Goal: Information Seeking & Learning: Learn about a topic

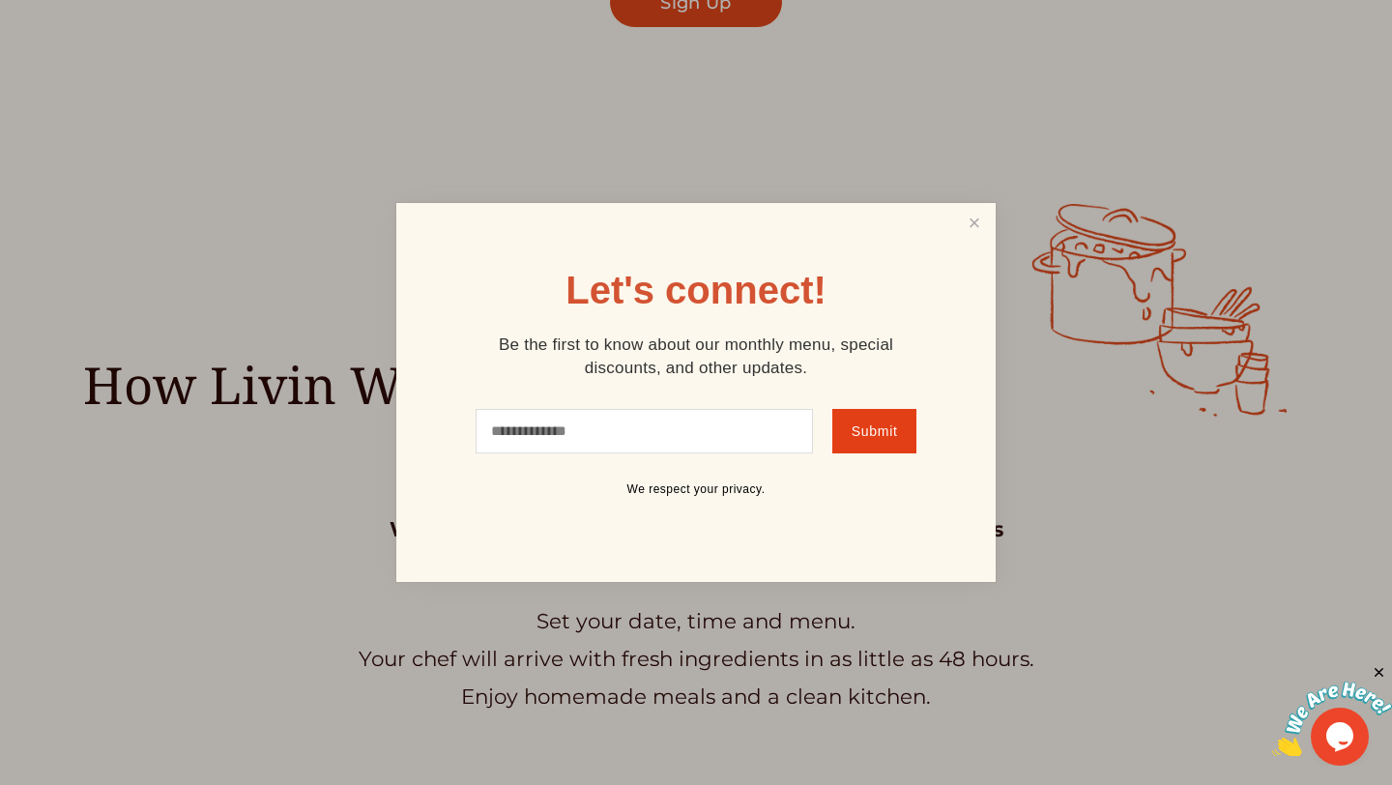
click at [995, 205] on div "Let's connect! Be the first to know about our monthly menu, special discounts, …" at bounding box center [695, 392] width 599 height 379
click at [960, 213] on link "Close" at bounding box center [974, 224] width 37 height 36
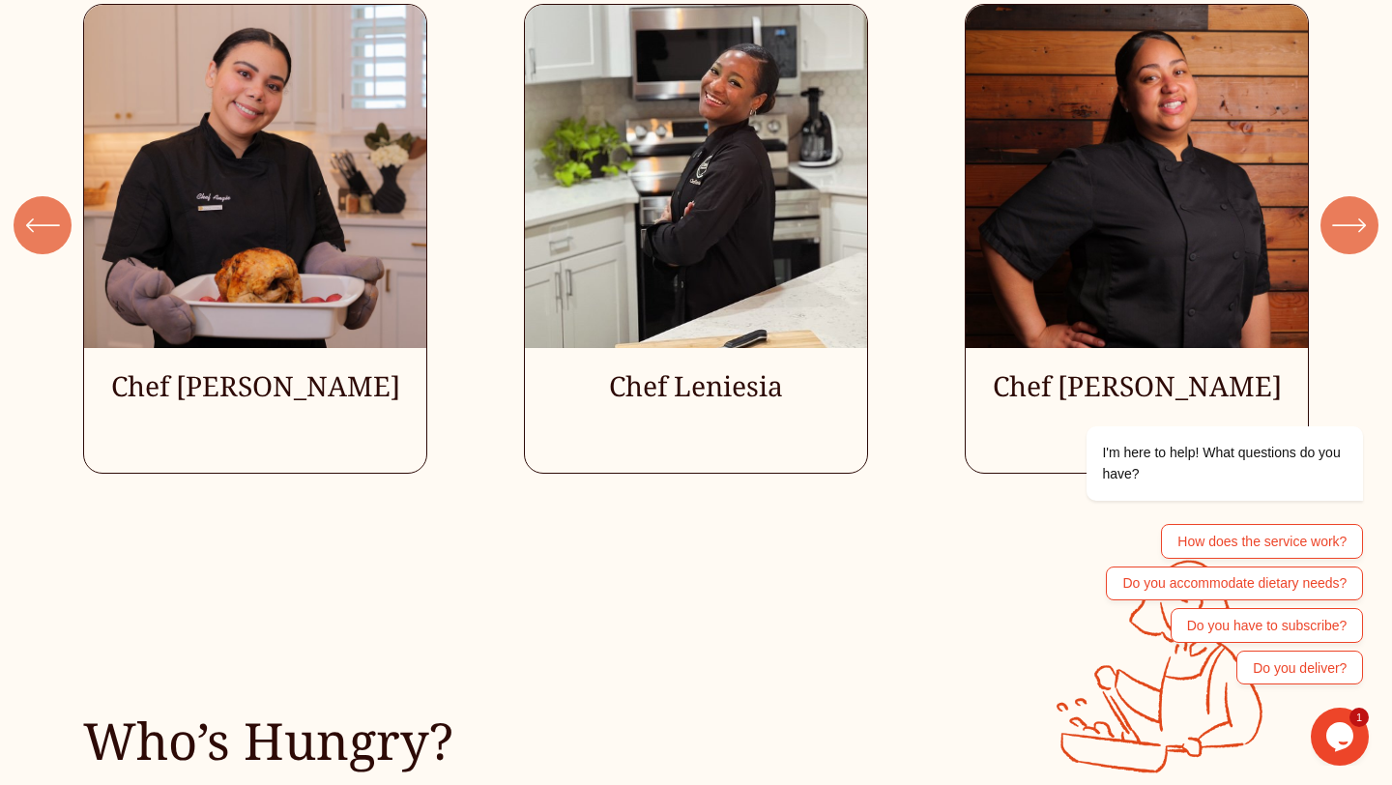
scroll to position [5404, 0]
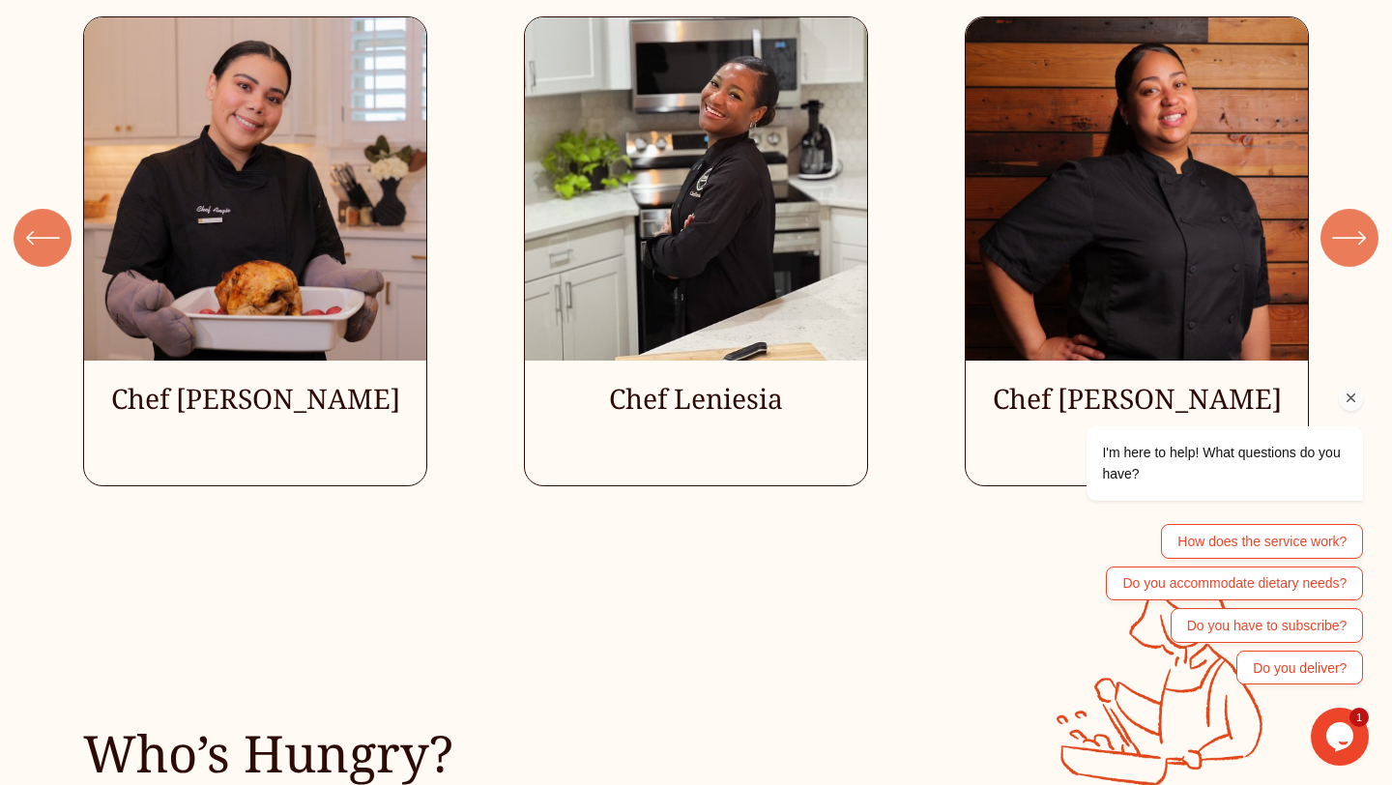
click at [1346, 400] on icon "Chat attention grabber" at bounding box center [1351, 398] width 17 height 17
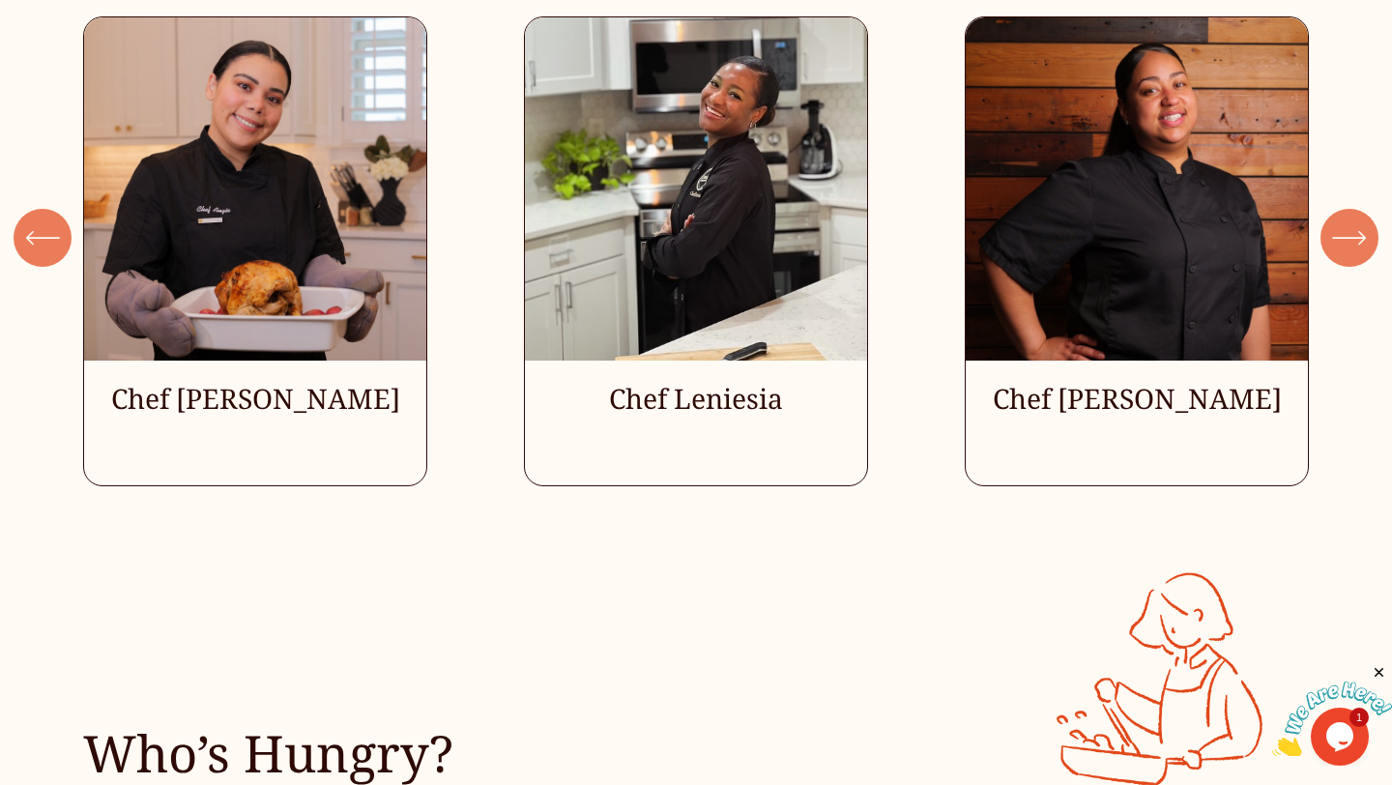
scroll to position [5282, 0]
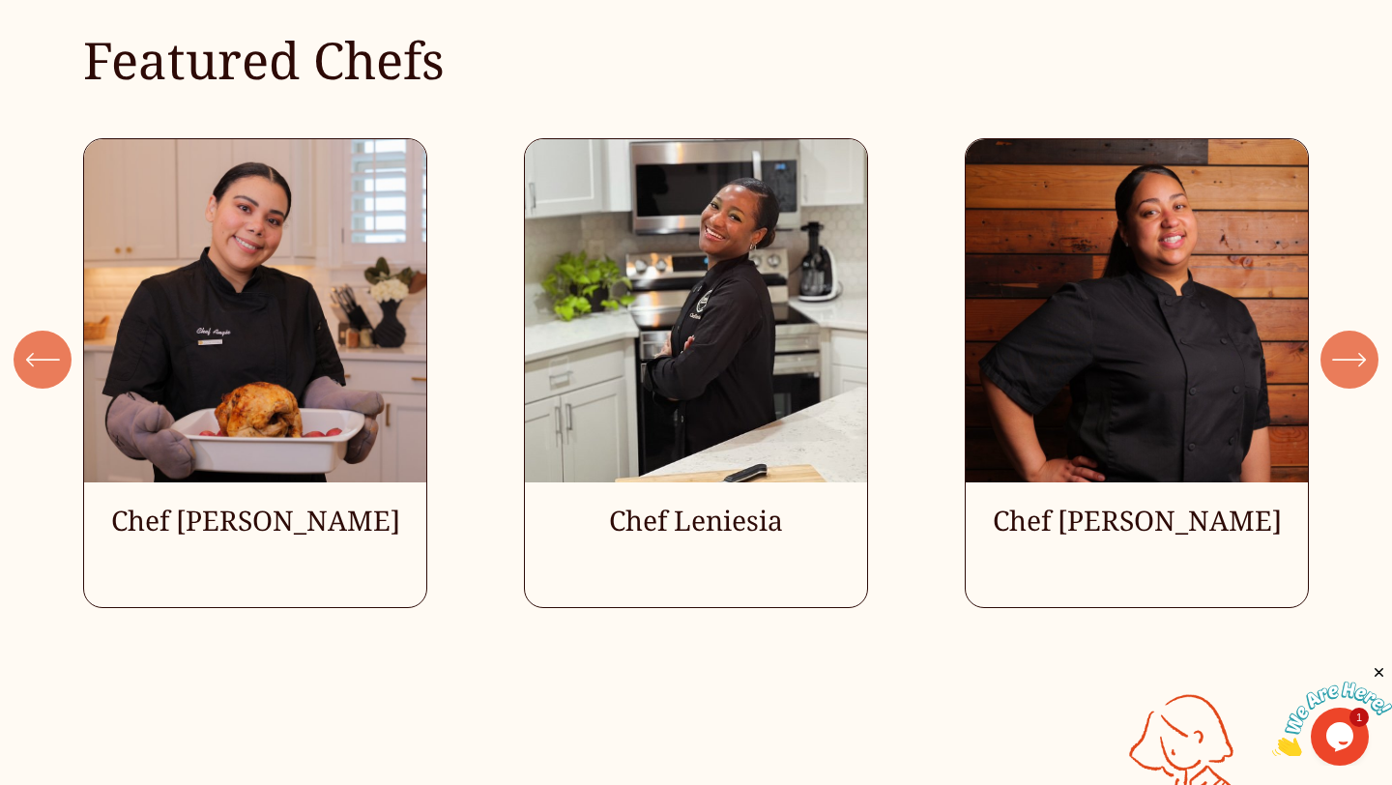
click at [1350, 341] on div "\a \a \a Next\a \a" at bounding box center [1350, 360] width 58 height 58
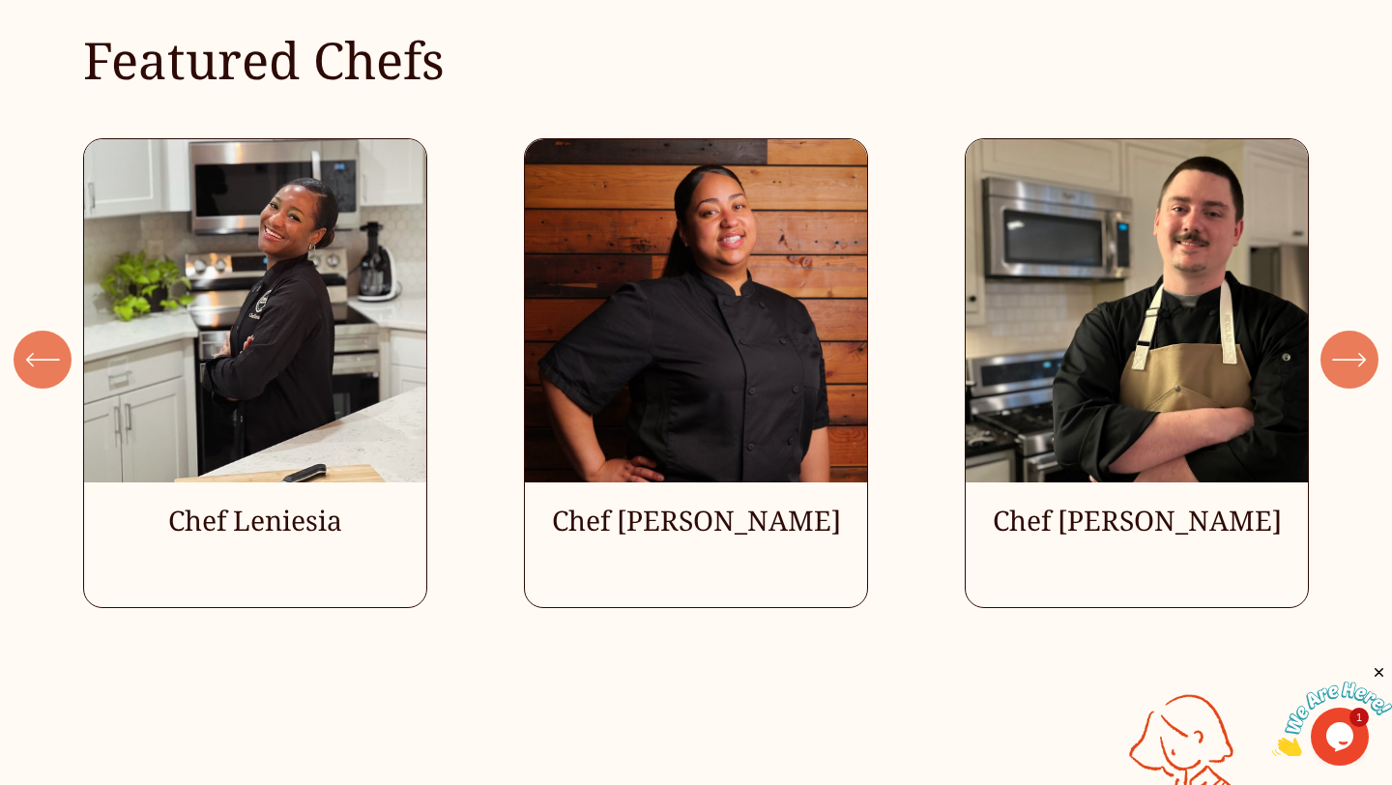
click at [1350, 355] on icon "\a \a \a Next\a \a" at bounding box center [1349, 359] width 35 height 35
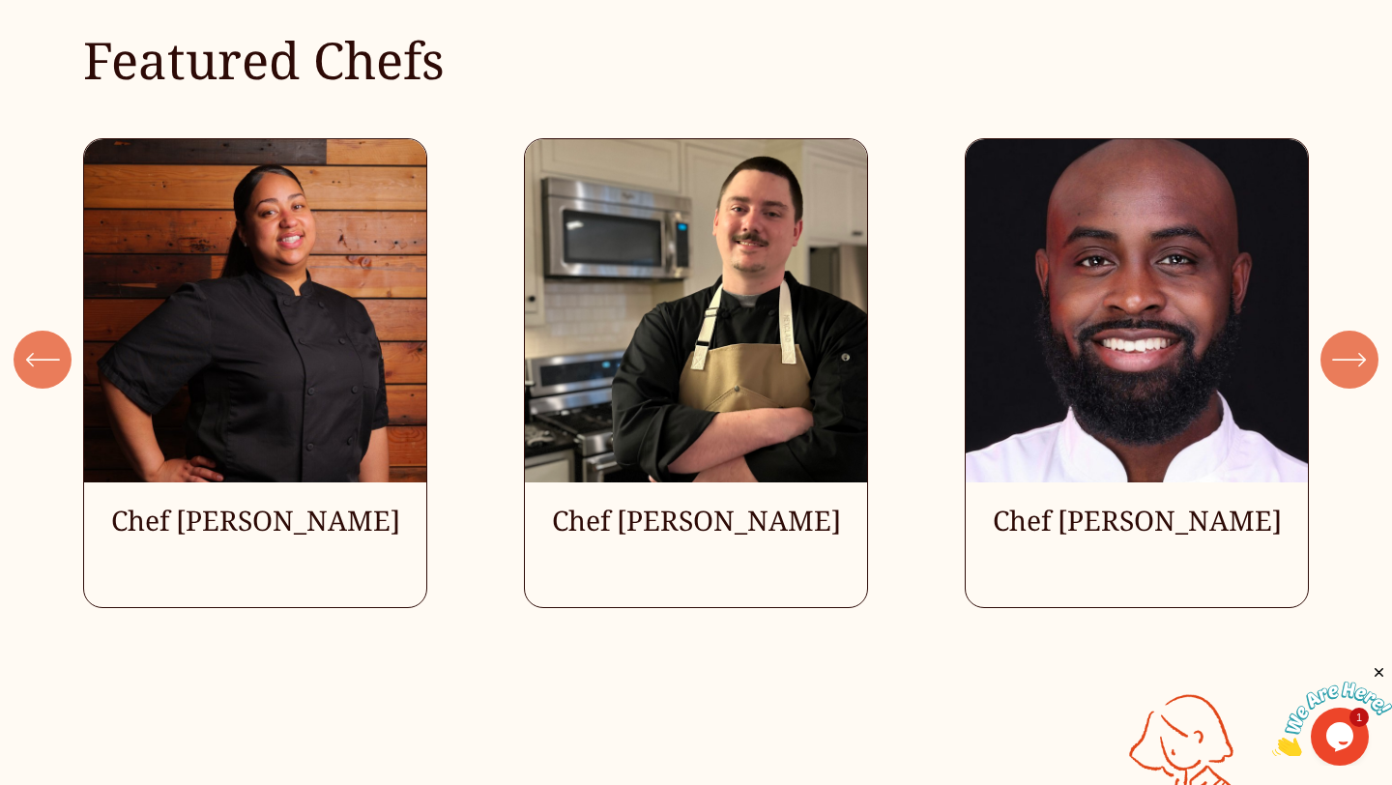
click at [1350, 355] on icon "\a \a \a Next\a \a" at bounding box center [1349, 359] width 35 height 35
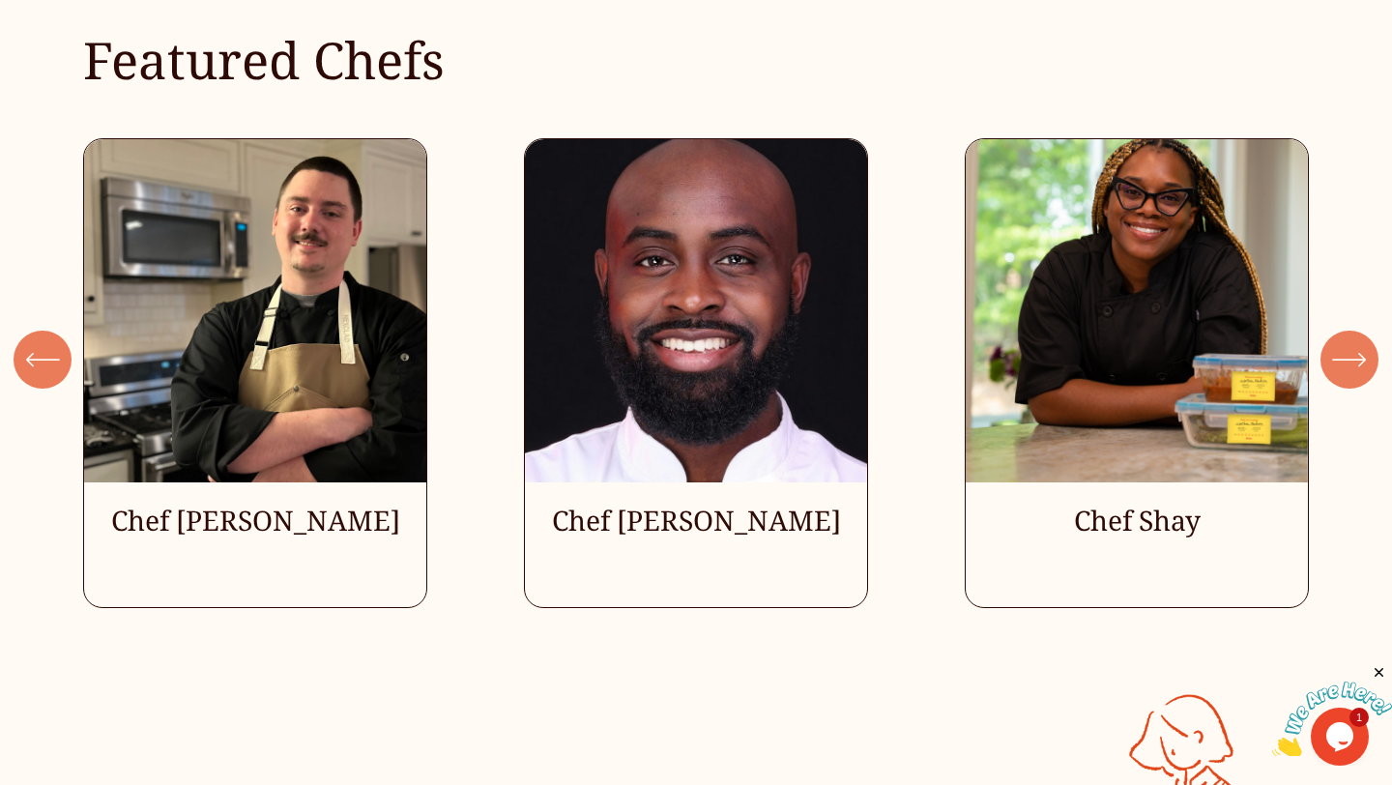
click at [1350, 355] on icon "\a \a \a Next\a \a" at bounding box center [1349, 359] width 35 height 35
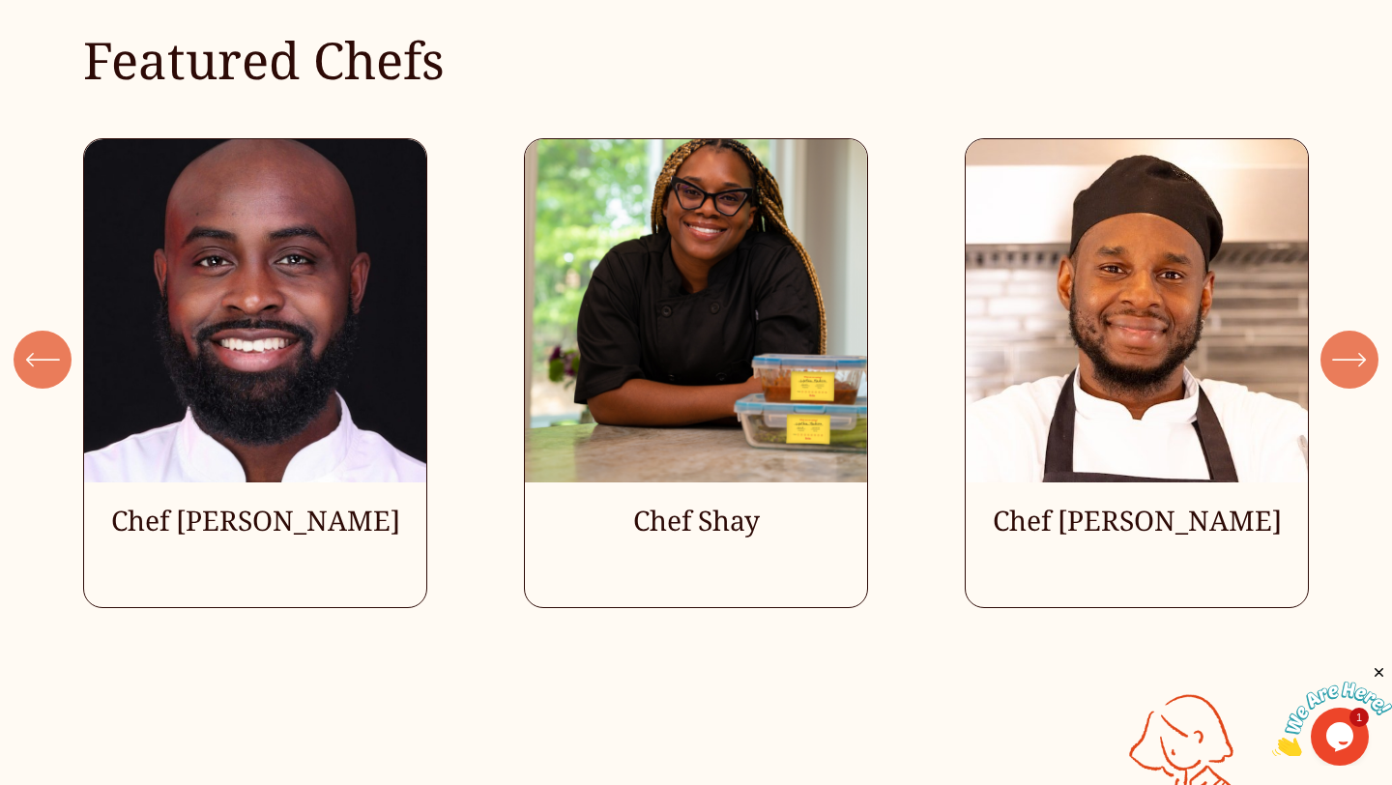
click at [1350, 355] on icon "\a \a \a Next\a \a" at bounding box center [1349, 359] width 35 height 35
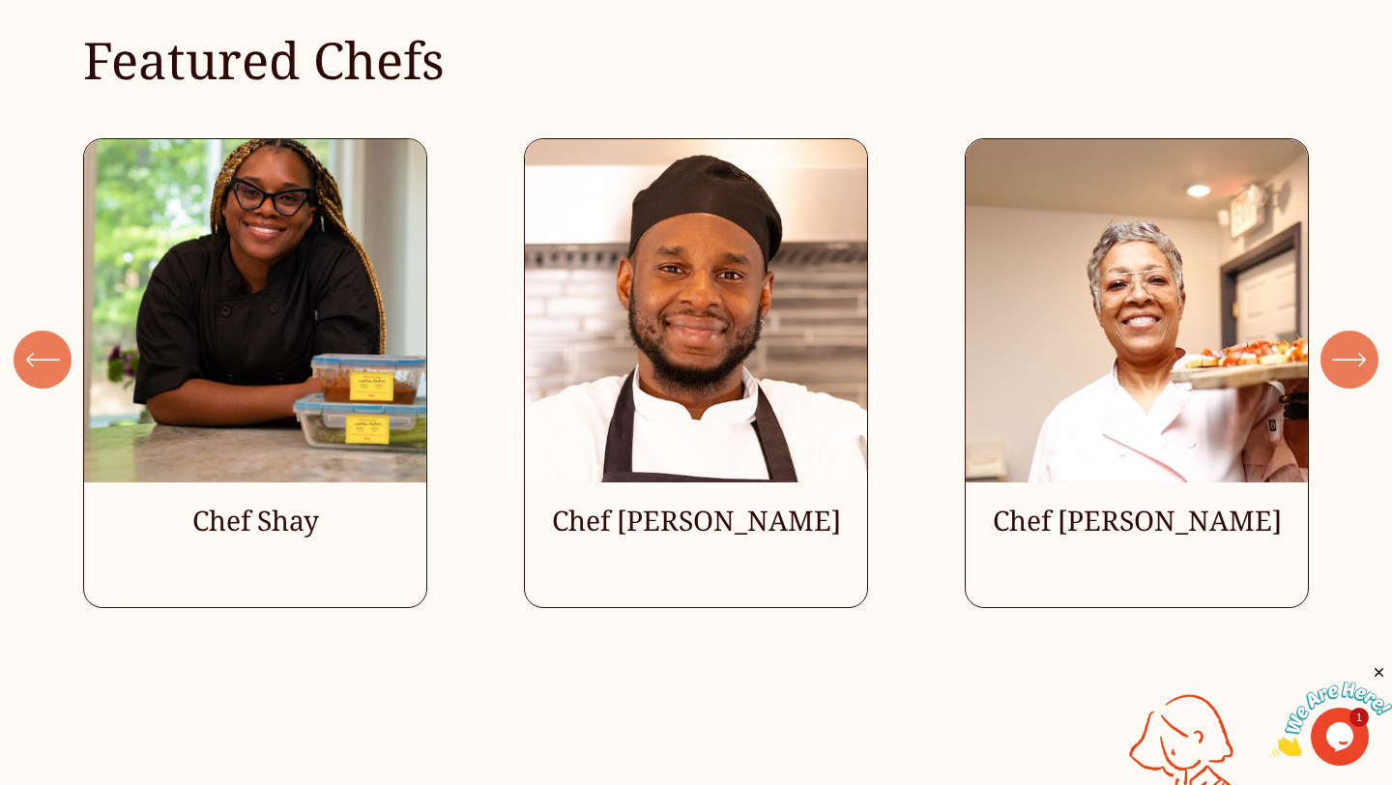
click at [1350, 355] on icon "\a \a \a Next\a \a" at bounding box center [1349, 359] width 35 height 35
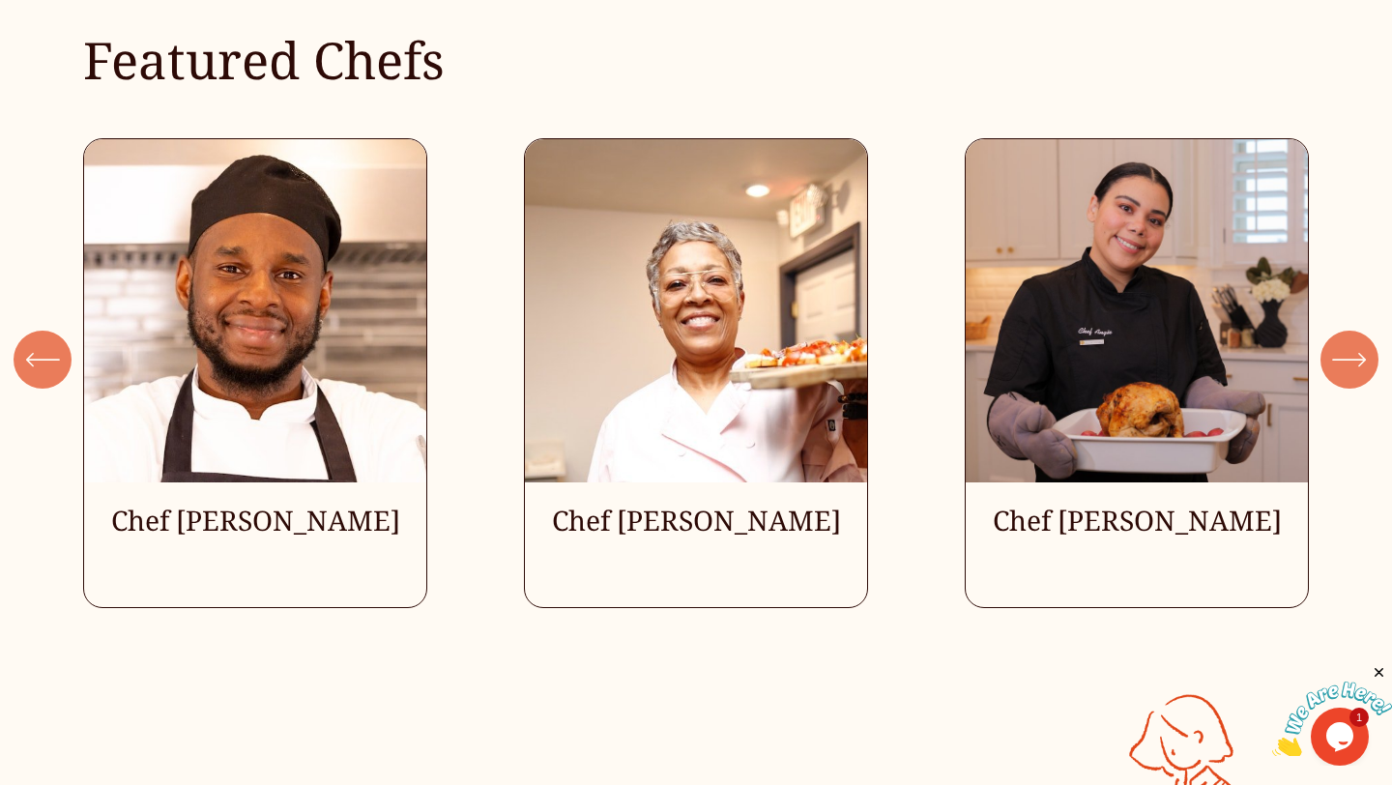
click at [1350, 355] on icon "\a \a \a Next\a \a" at bounding box center [1349, 359] width 35 height 35
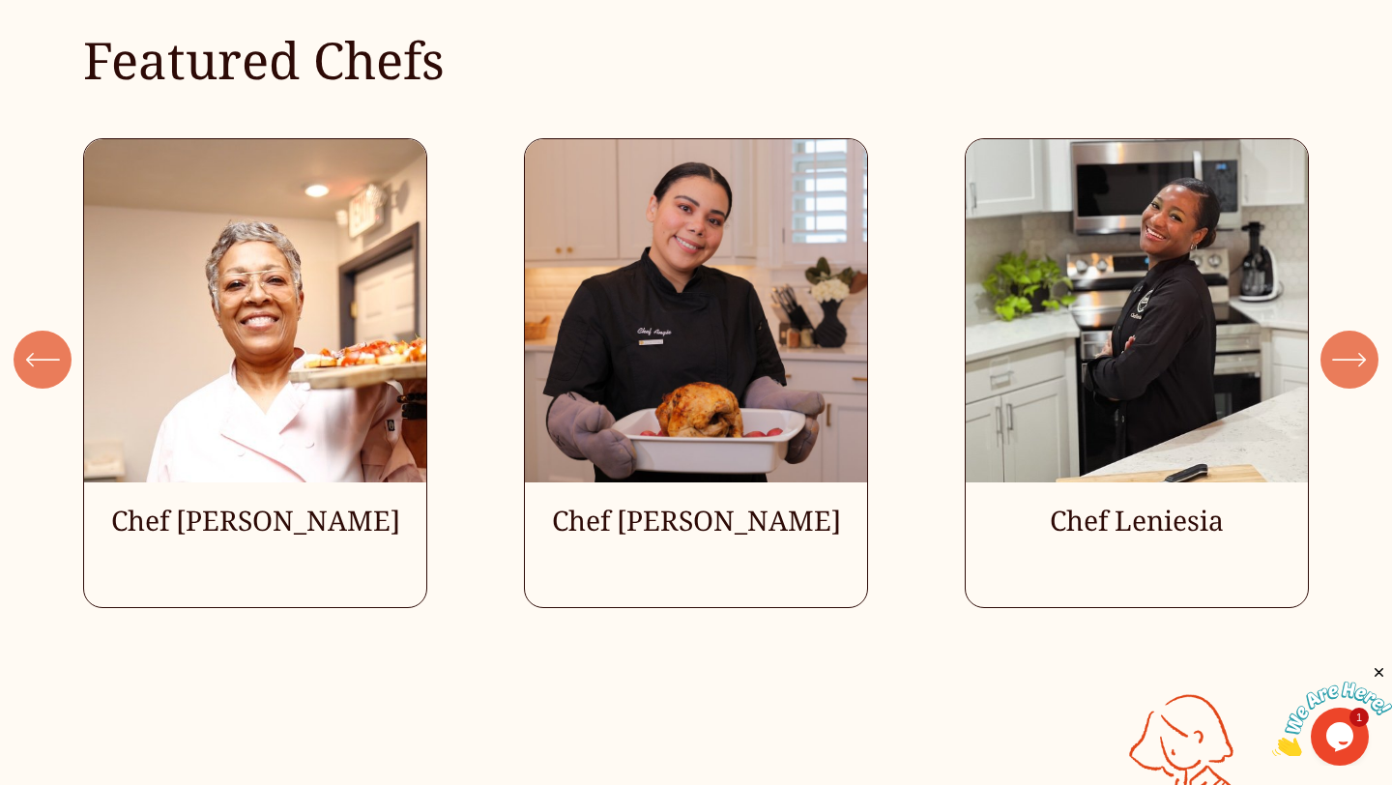
click at [1350, 355] on icon "\a \a \a Next\a \a" at bounding box center [1349, 359] width 35 height 35
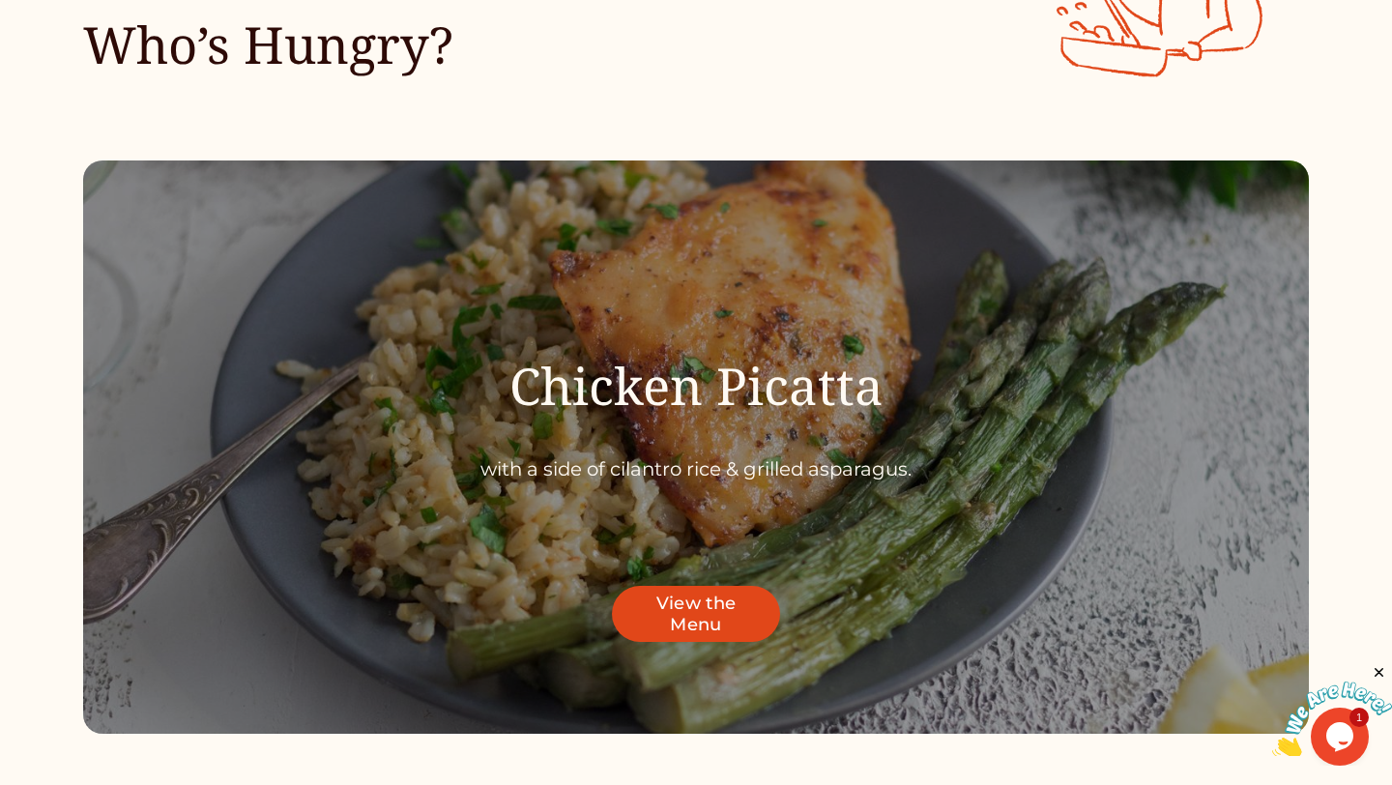
scroll to position [6102, 0]
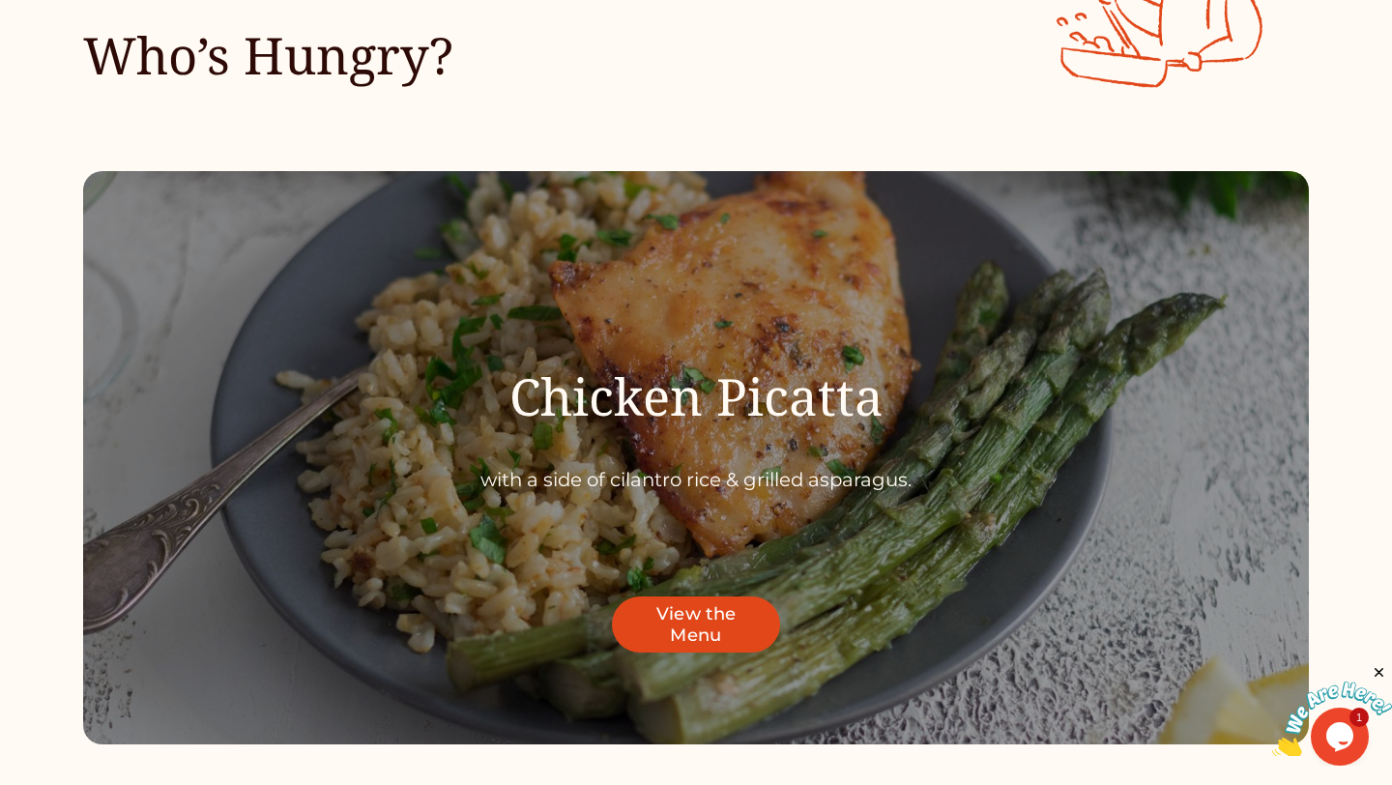
click at [737, 633] on link "View the Menu" at bounding box center [695, 625] width 167 height 56
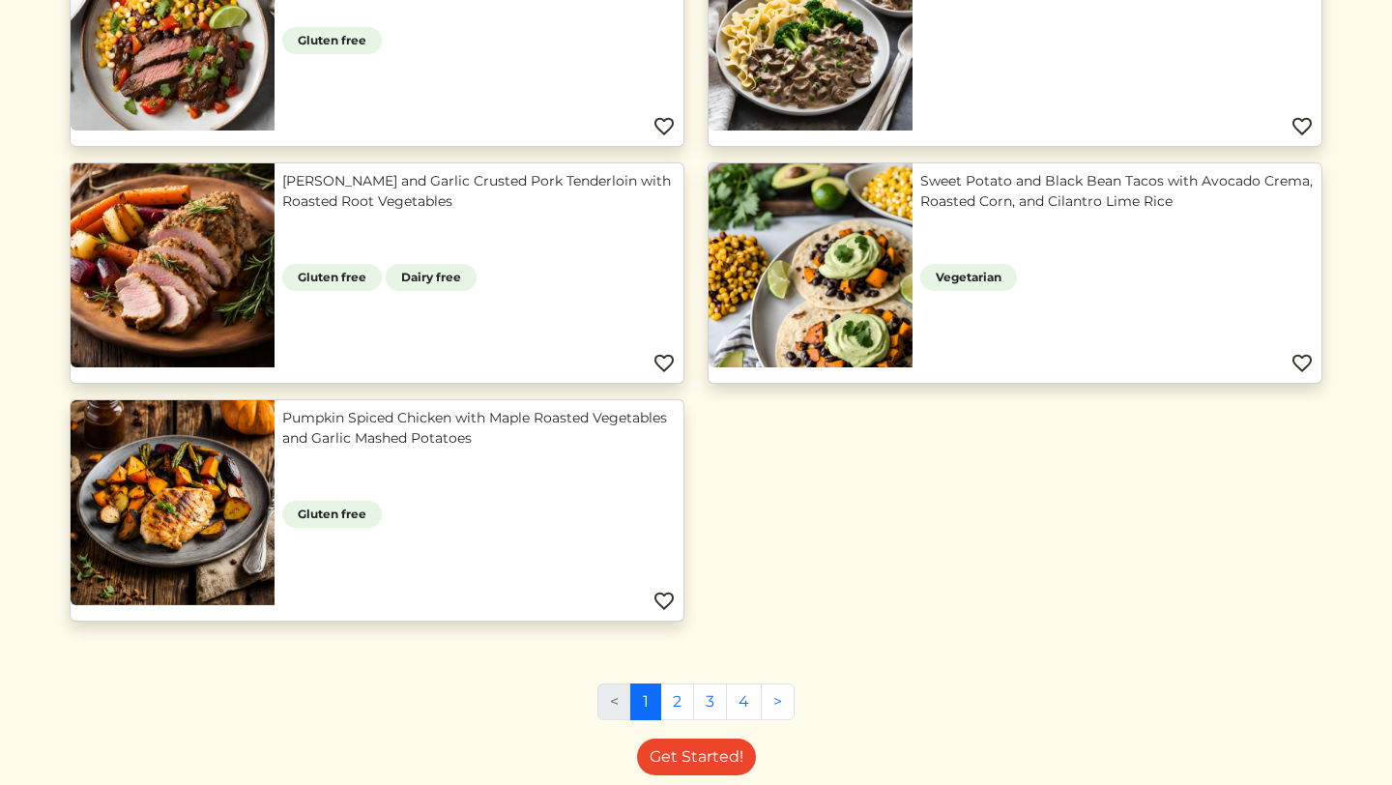
scroll to position [1848, 0]
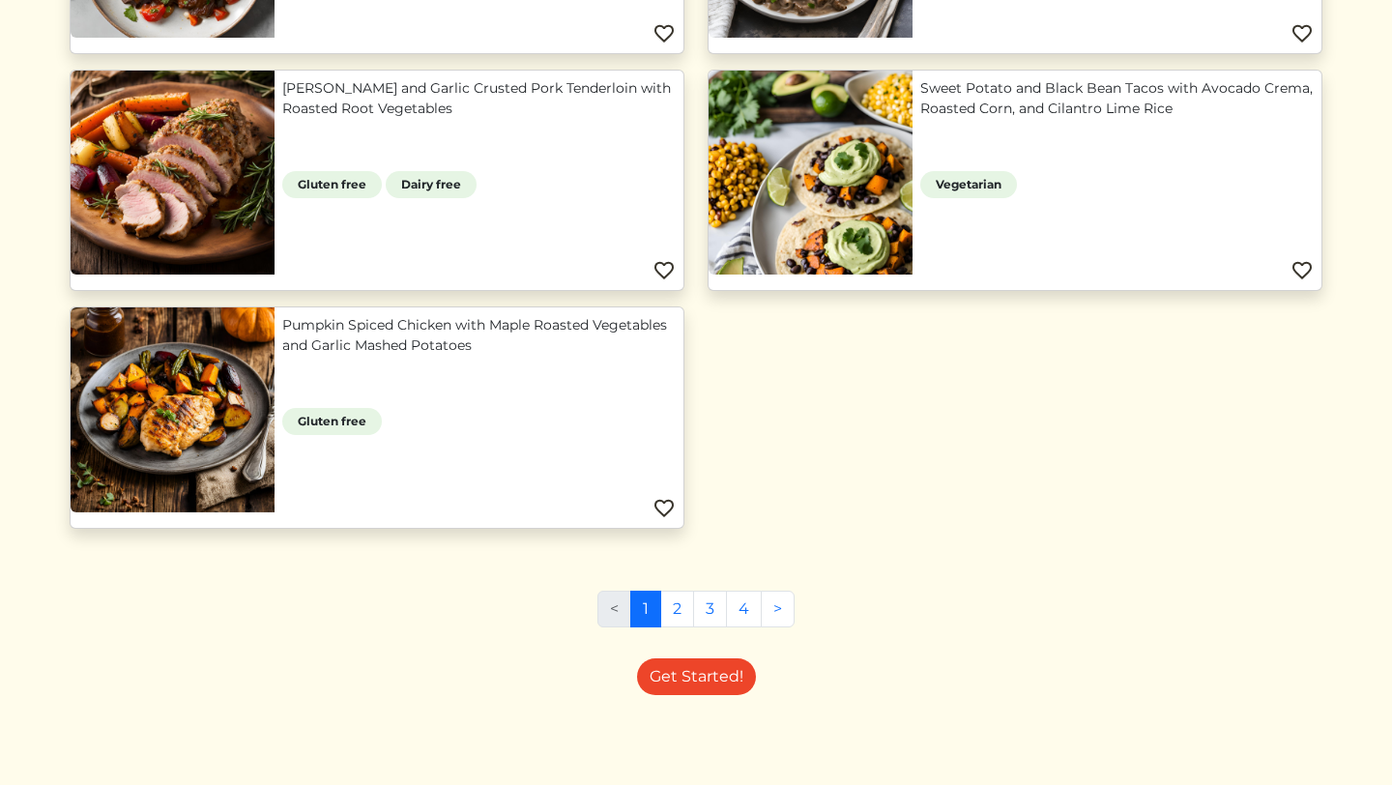
click at [984, 97] on link "Sweet Potato and Black Bean Tacos with Avocado Crema, Roasted Corn, and Cilantr…" at bounding box center [1117, 98] width 394 height 41
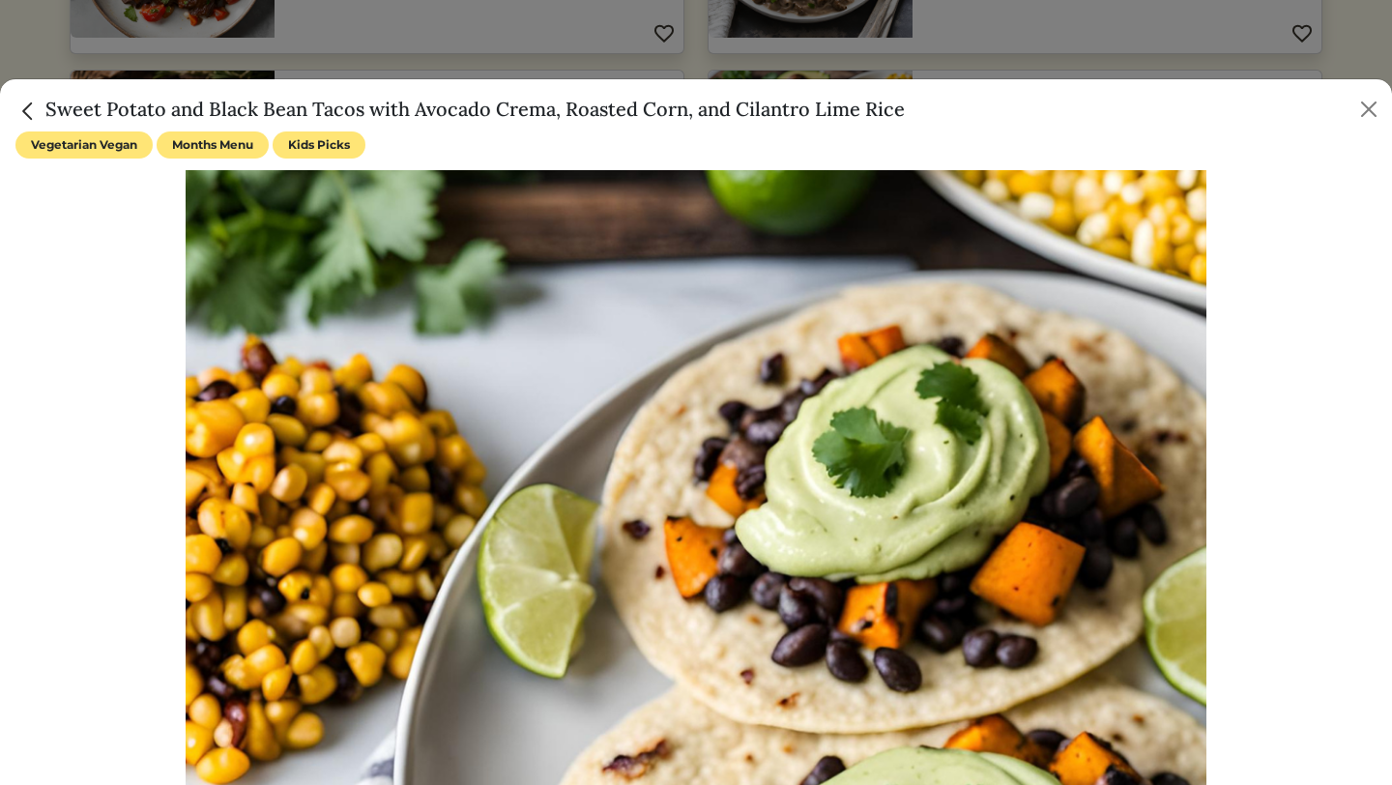
scroll to position [166, 0]
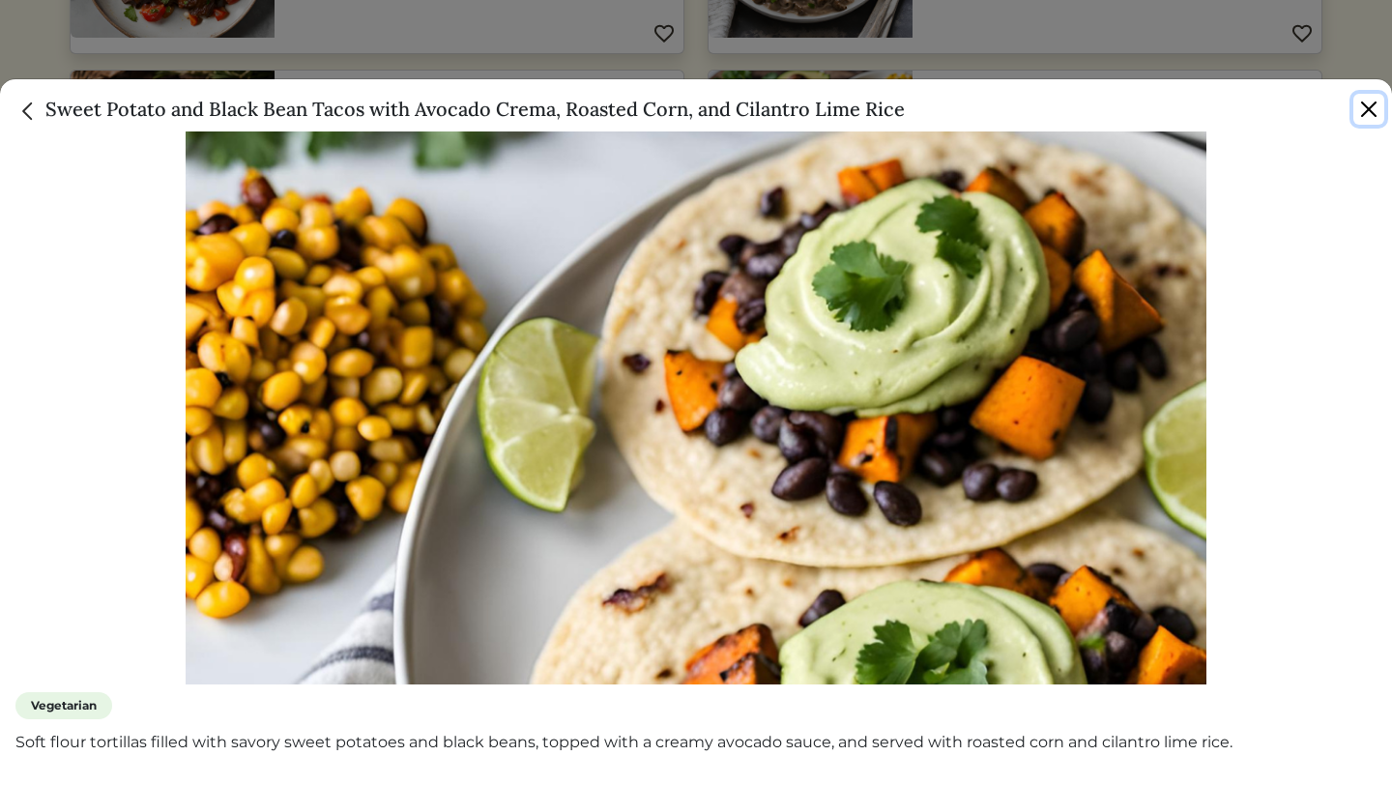
click at [1366, 120] on button "Close" at bounding box center [1369, 109] width 31 height 31
